Goal: Task Accomplishment & Management: Manage account settings

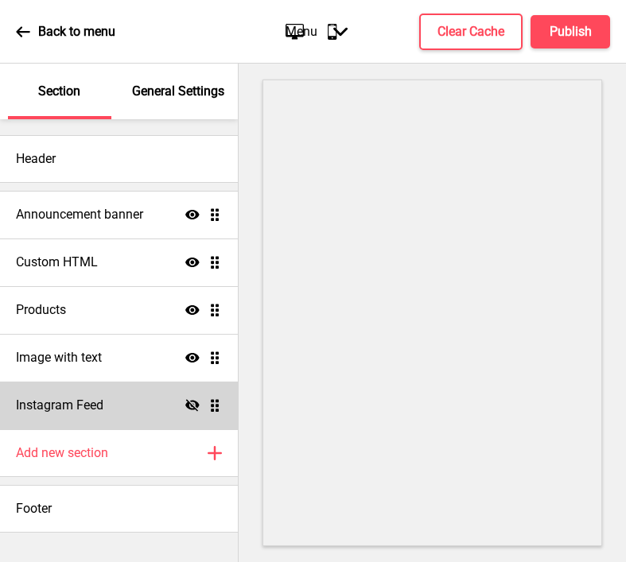
click at [132, 405] on div "Instagram Feed Hide Drag" at bounding box center [119, 406] width 238 height 48
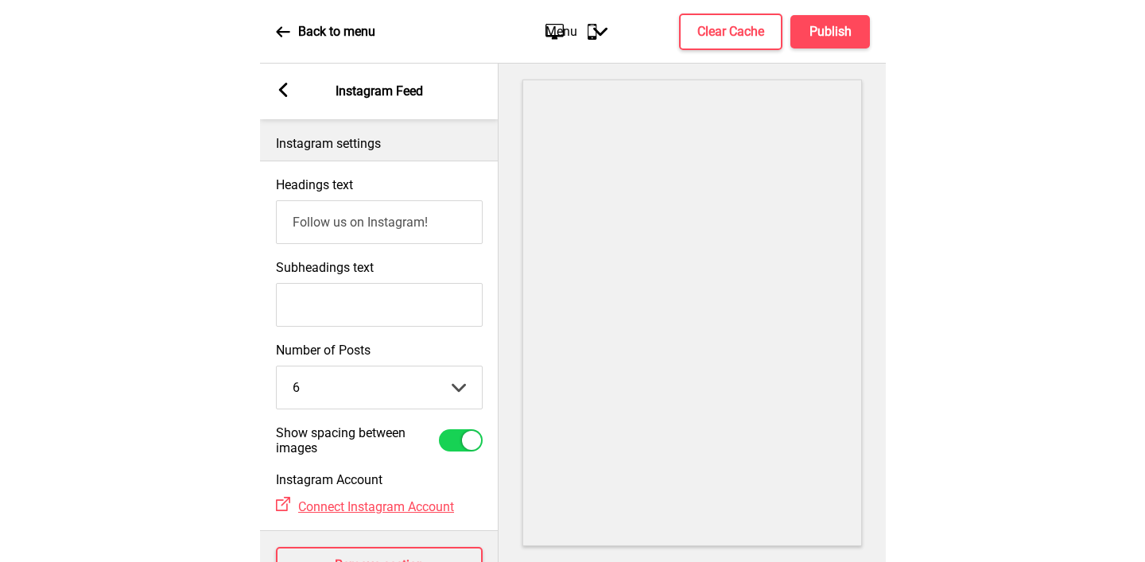
scroll to position [54, 0]
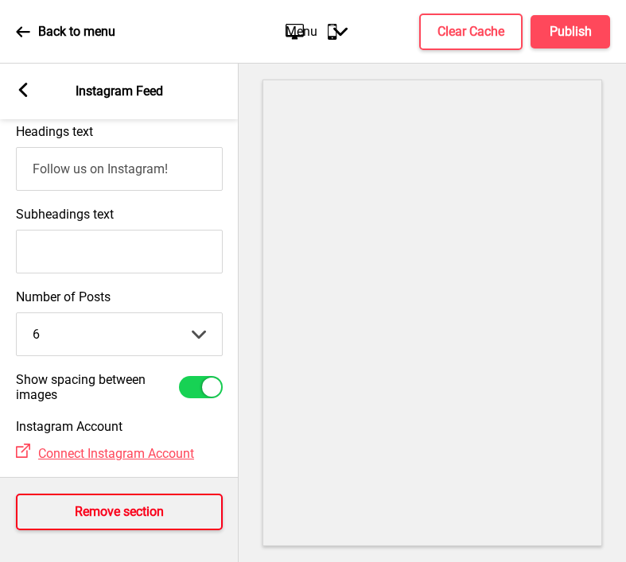
click at [99, 513] on h4 "Remove section" at bounding box center [119, 511] width 89 height 17
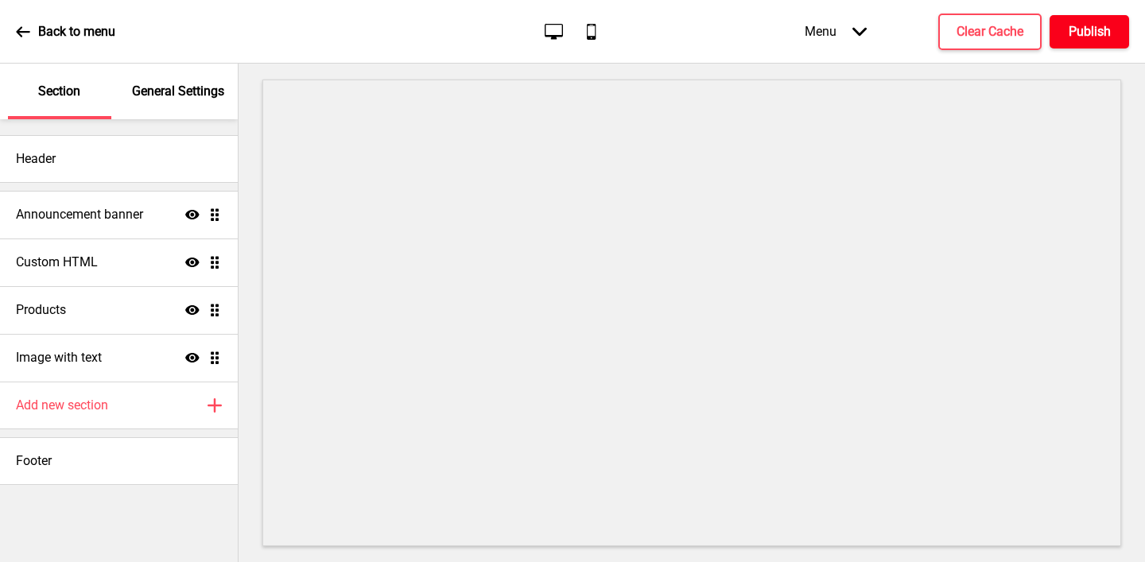
click at [625, 29] on h4 "Publish" at bounding box center [1090, 31] width 42 height 17
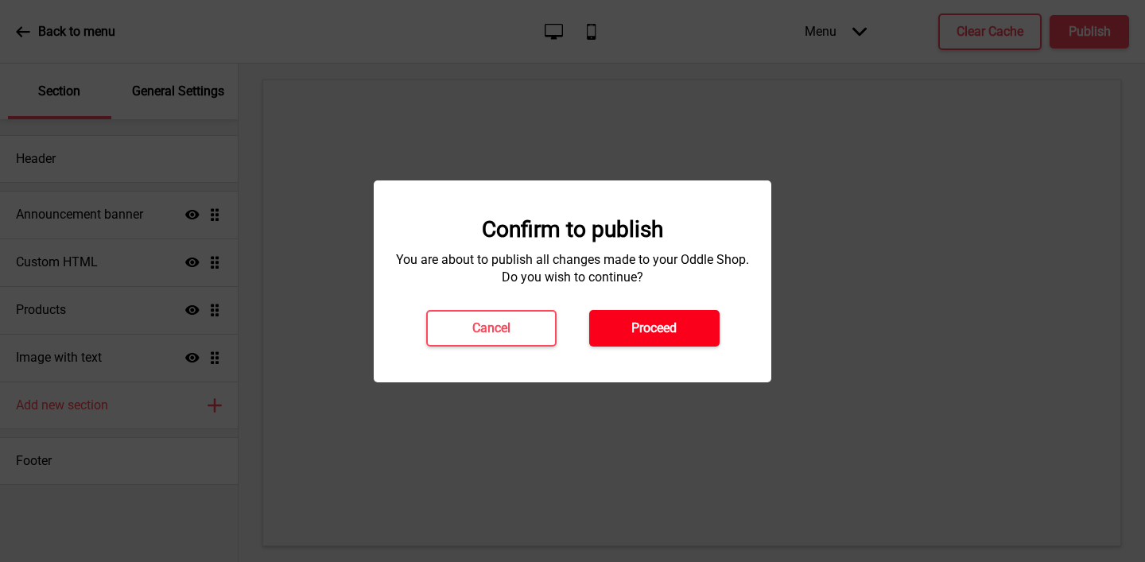
click at [625, 326] on button "Proceed" at bounding box center [654, 328] width 130 height 37
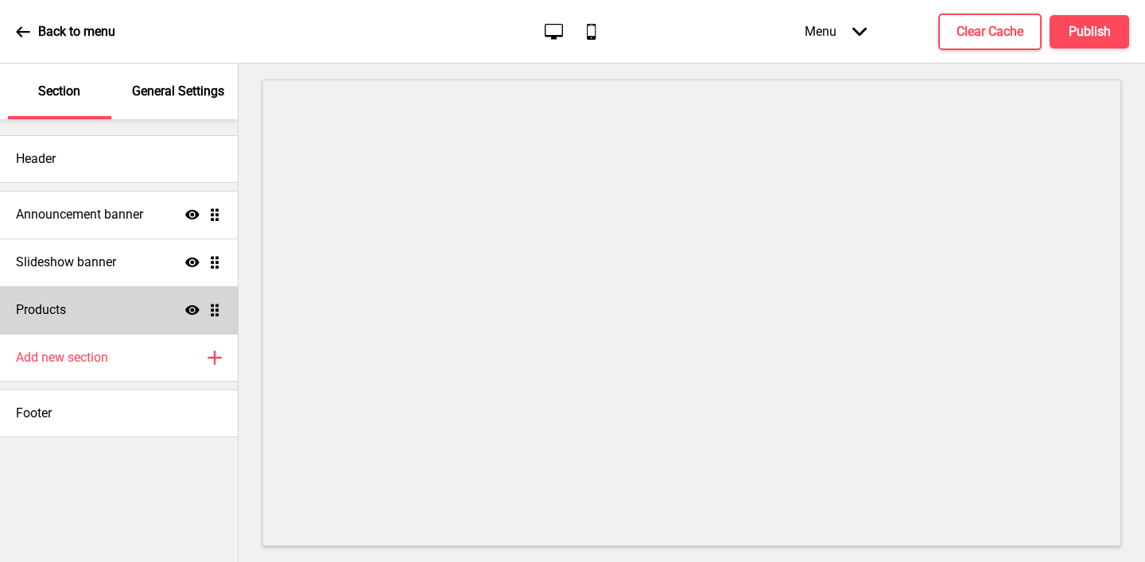
click at [122, 301] on div "Products Show Drag" at bounding box center [119, 310] width 238 height 48
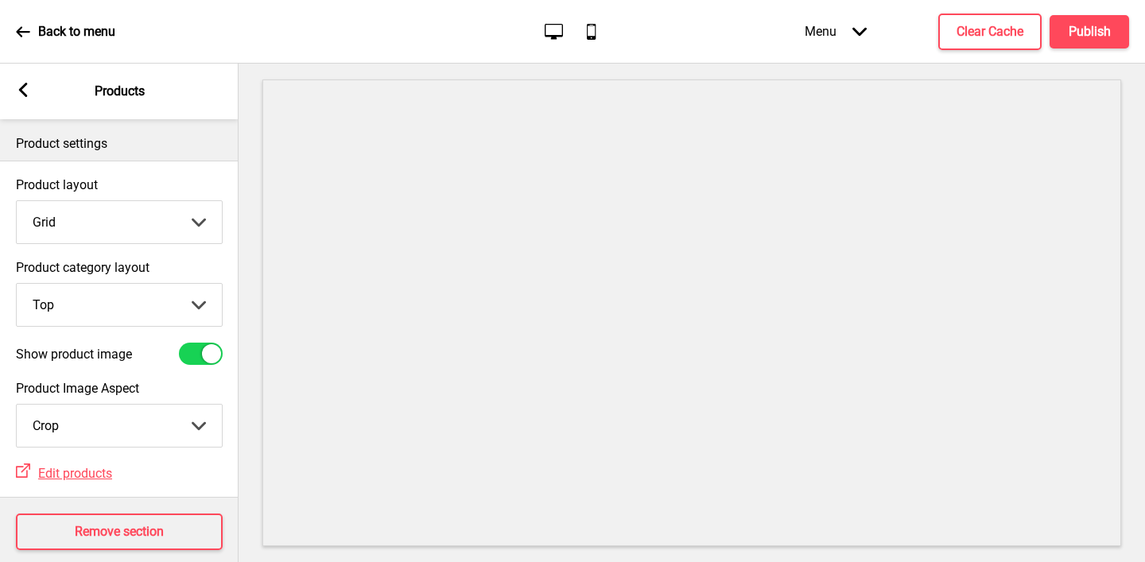
click at [199, 358] on div at bounding box center [201, 354] width 44 height 22
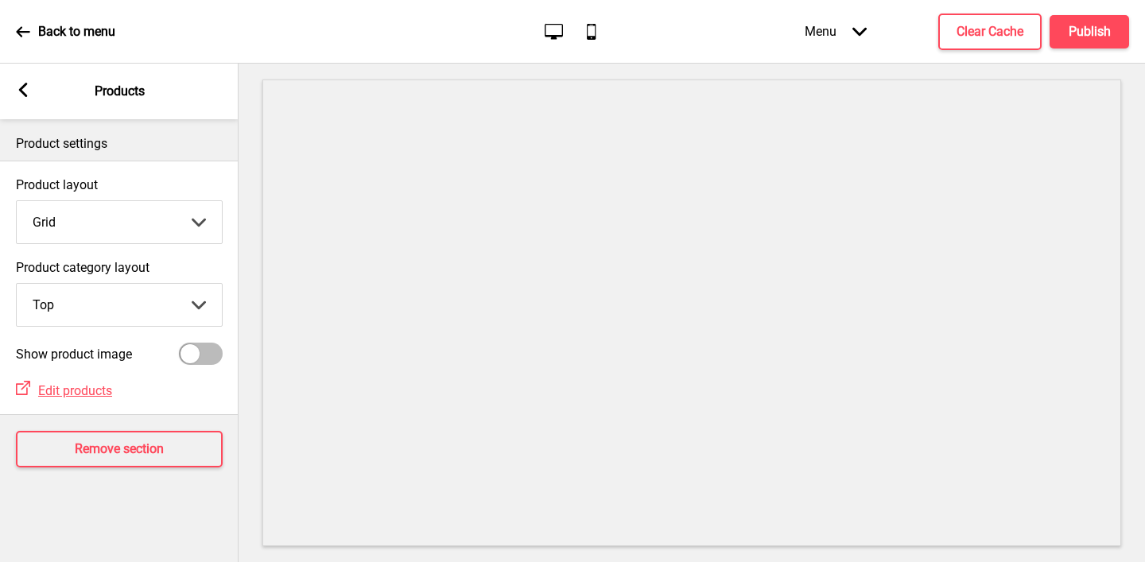
click at [206, 352] on div at bounding box center [201, 354] width 44 height 22
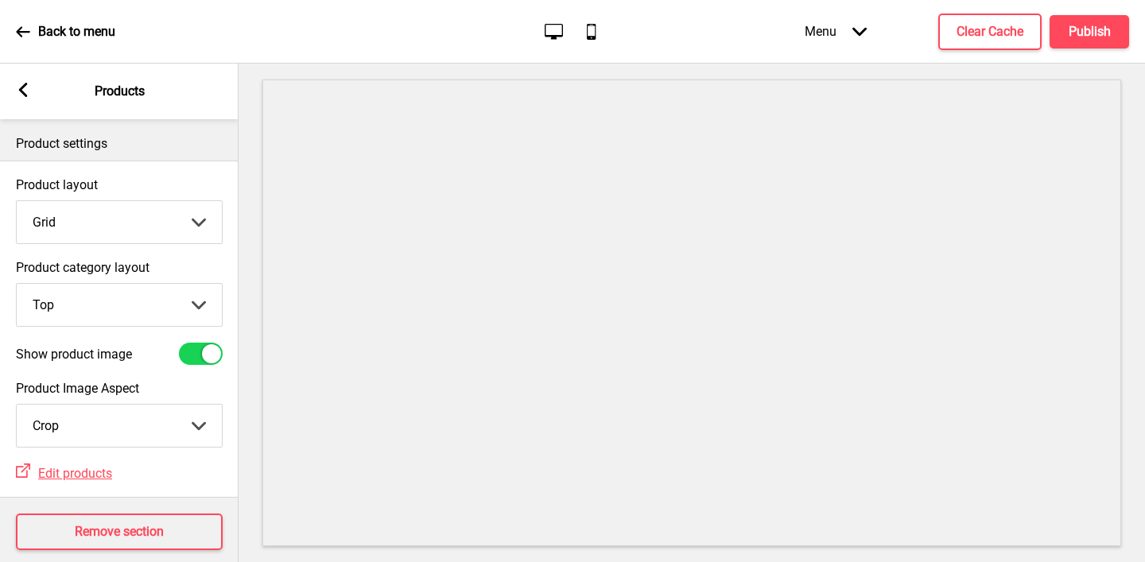
click at [206, 352] on div at bounding box center [211, 353] width 19 height 19
checkbox input "false"
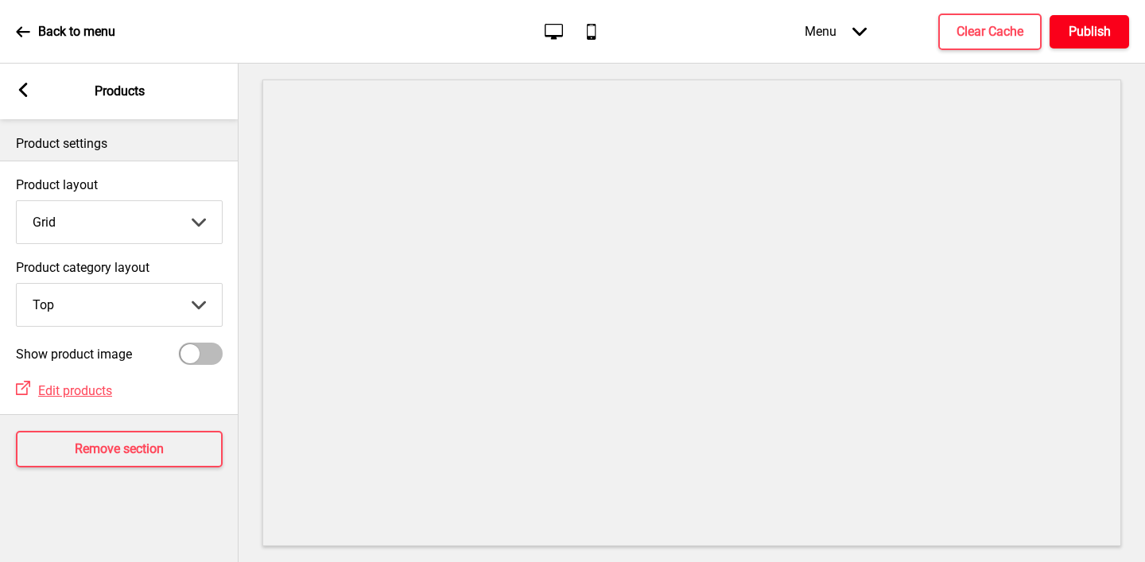
click at [1084, 23] on h4 "Publish" at bounding box center [1090, 31] width 42 height 17
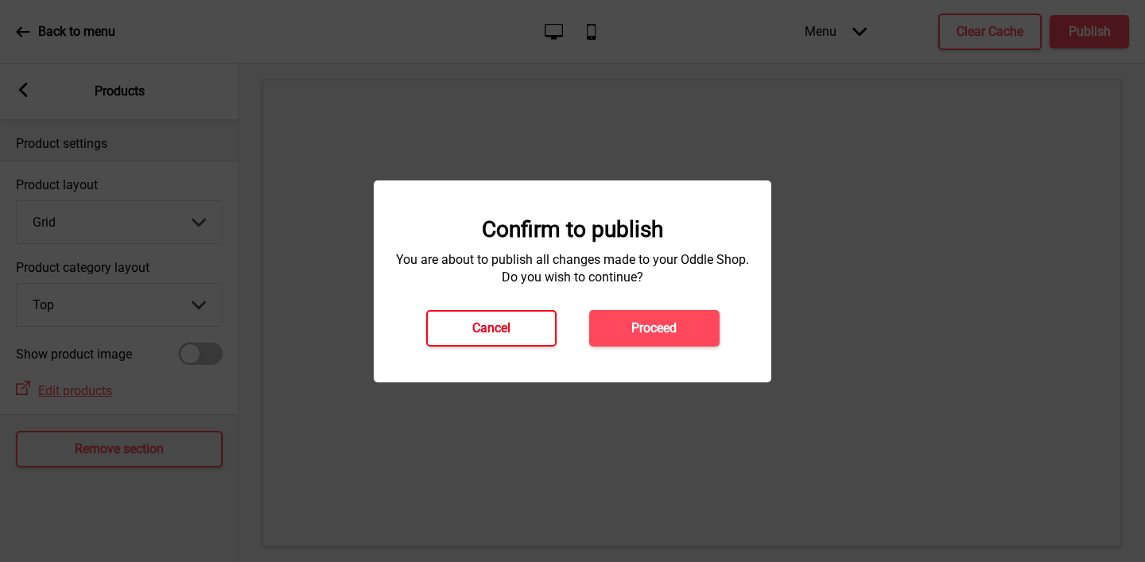
click at [531, 321] on button "Cancel" at bounding box center [491, 328] width 130 height 37
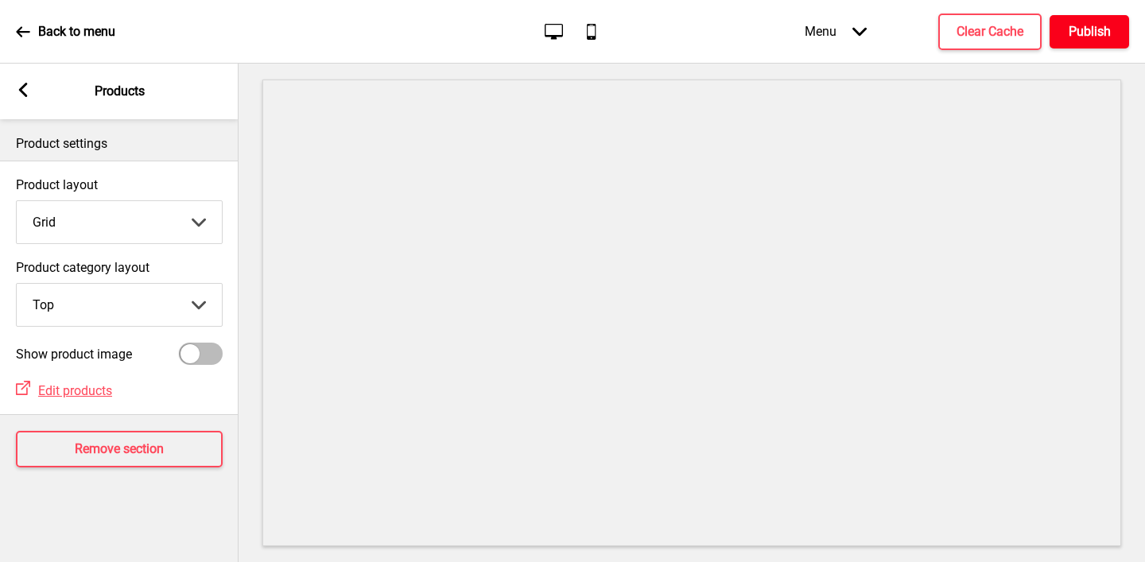
click at [1073, 41] on button "Publish" at bounding box center [1090, 31] width 80 height 33
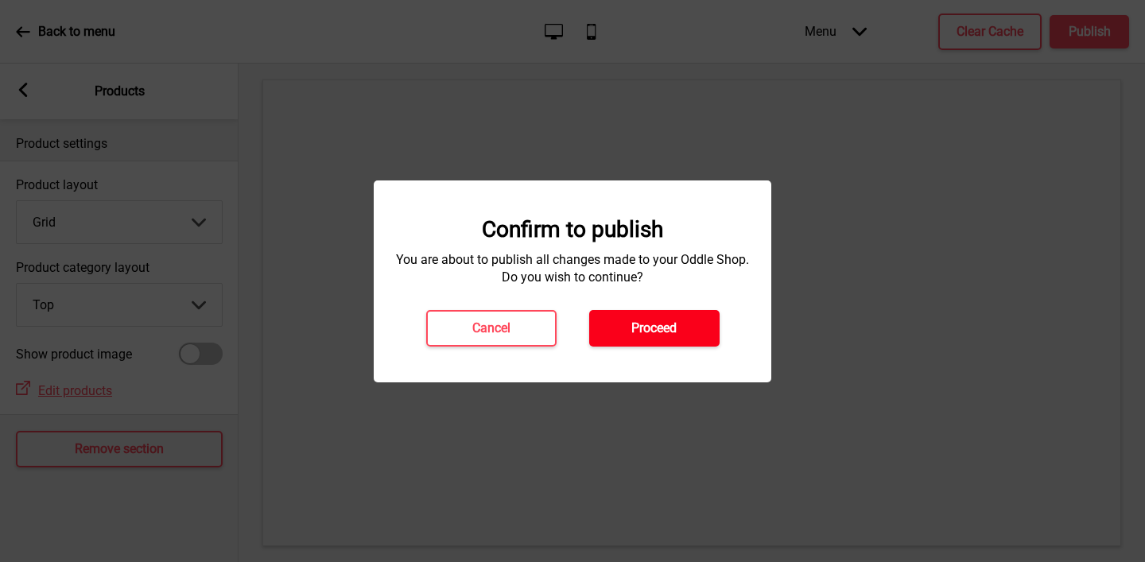
click at [649, 325] on h4 "Proceed" at bounding box center [653, 328] width 45 height 17
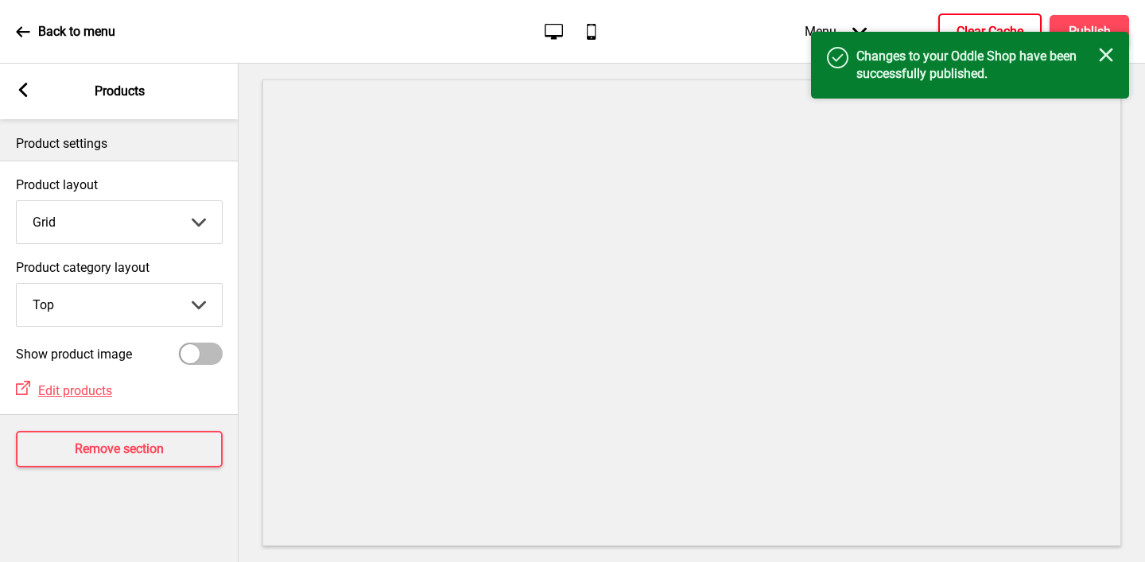
click at [999, 23] on h4 "Clear Cache" at bounding box center [990, 31] width 67 height 17
